Goal: Navigation & Orientation: Understand site structure

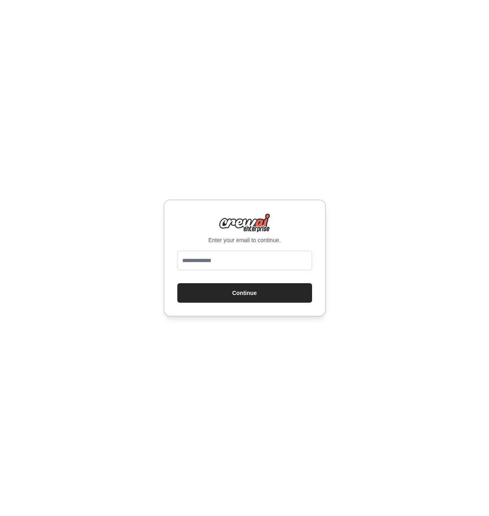
type input "**********"
click at [266, 294] on button "Continue" at bounding box center [245, 292] width 135 height 19
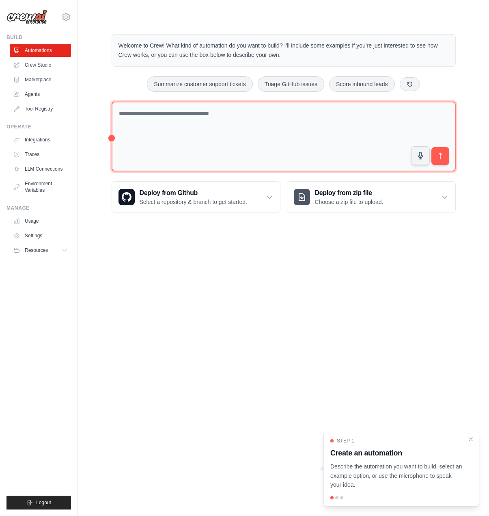
click at [181, 119] on textarea at bounding box center [284, 137] width 344 height 70
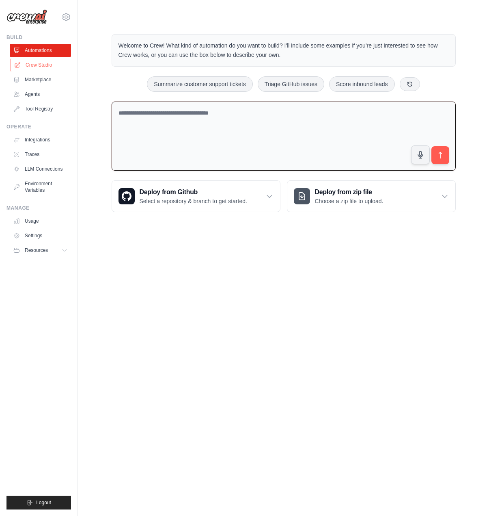
click at [46, 65] on link "Crew Studio" at bounding box center [41, 64] width 61 height 13
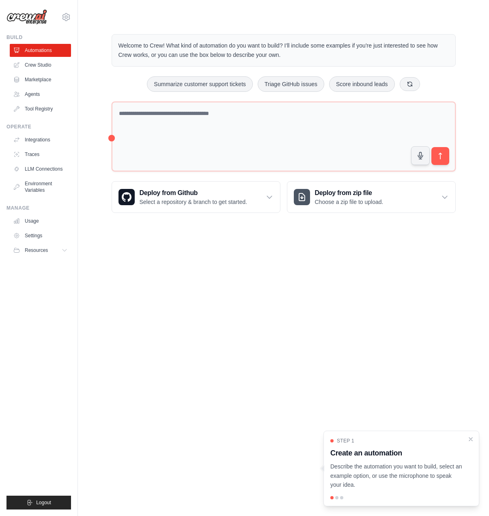
click at [428, 476] on p "Describe the automation you want to build, select an example option, or use the…" at bounding box center [397, 476] width 132 height 28
click at [471, 435] on icon "Close walkthrough" at bounding box center [471, 438] width 7 height 7
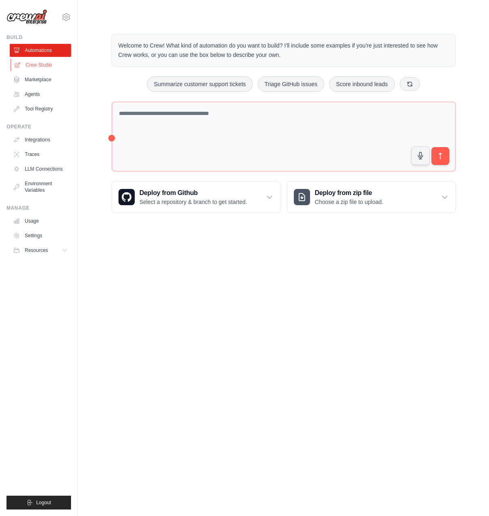
click at [41, 62] on link "Crew Studio" at bounding box center [41, 64] width 61 height 13
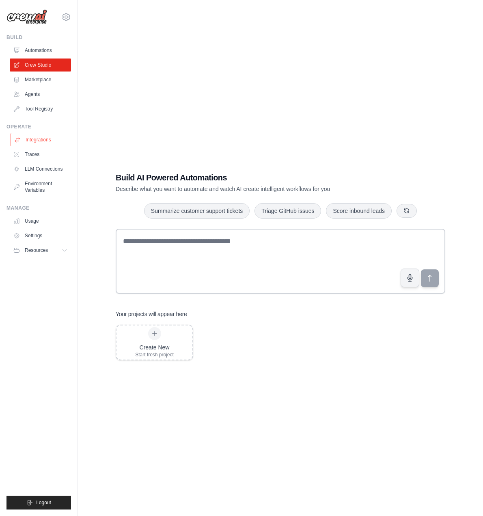
click at [46, 143] on link "Integrations" at bounding box center [41, 139] width 61 height 13
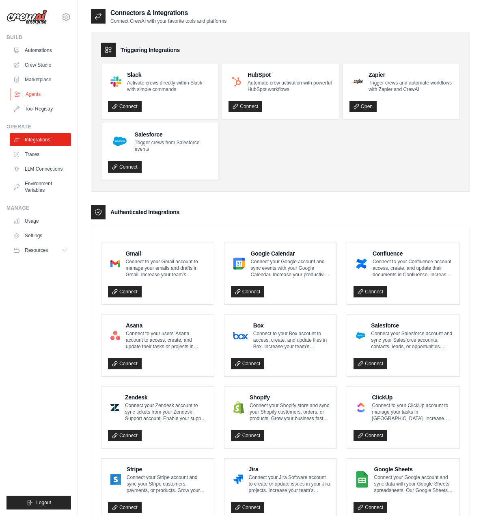
click at [41, 93] on link "Agents" at bounding box center [41, 94] width 61 height 13
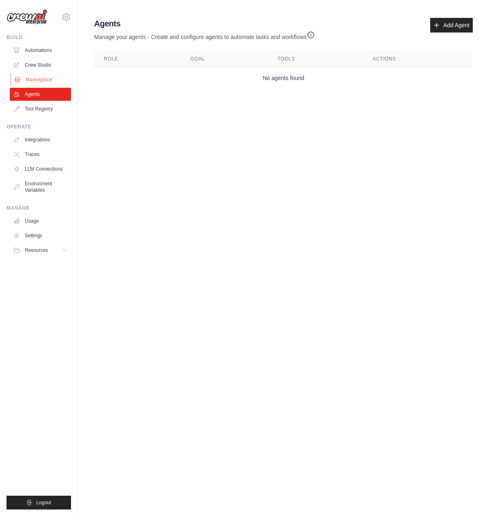
click at [46, 78] on link "Marketplace" at bounding box center [41, 79] width 61 height 13
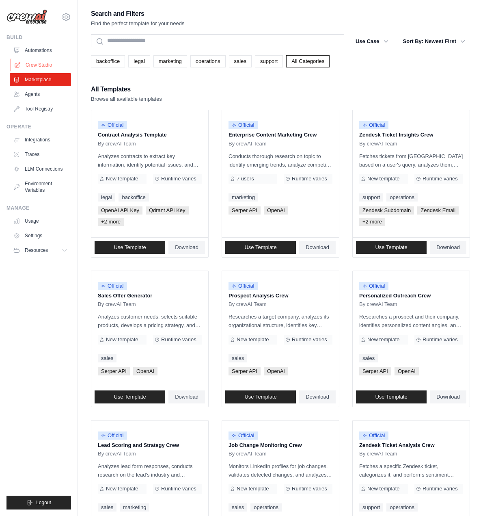
click at [41, 65] on link "Crew Studio" at bounding box center [41, 64] width 61 height 13
